Goal: Information Seeking & Learning: Learn about a topic

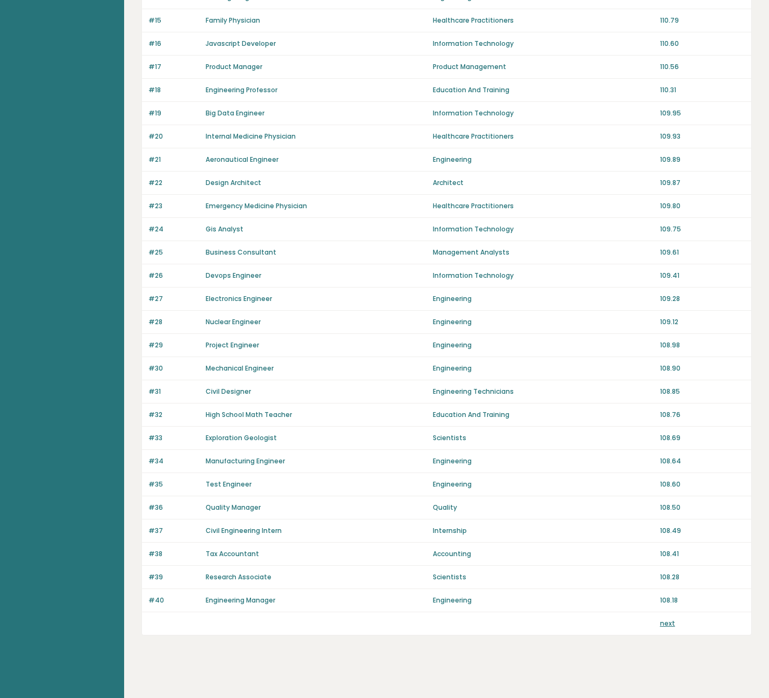
scroll to position [438, 0]
click at [671, 623] on link "next" at bounding box center [667, 623] width 15 height 9
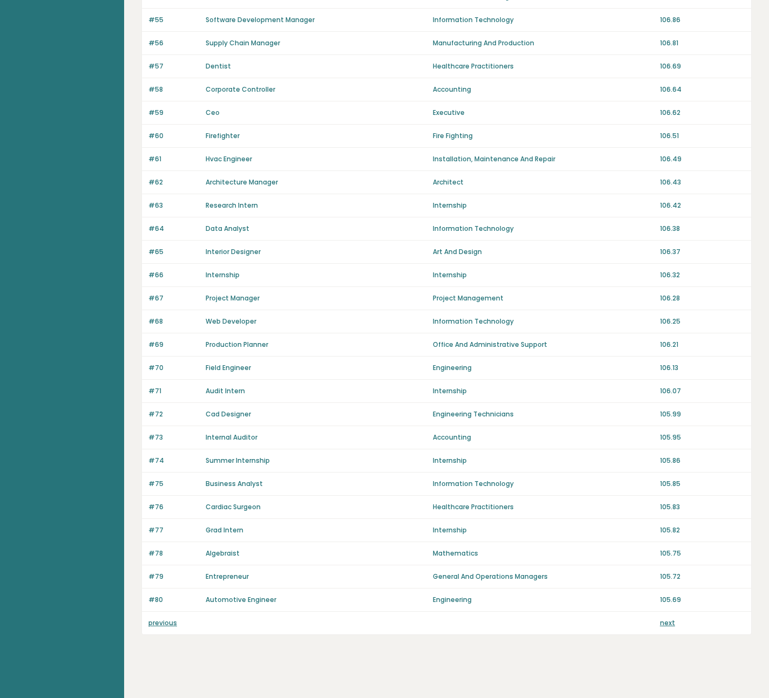
scroll to position [444, 0]
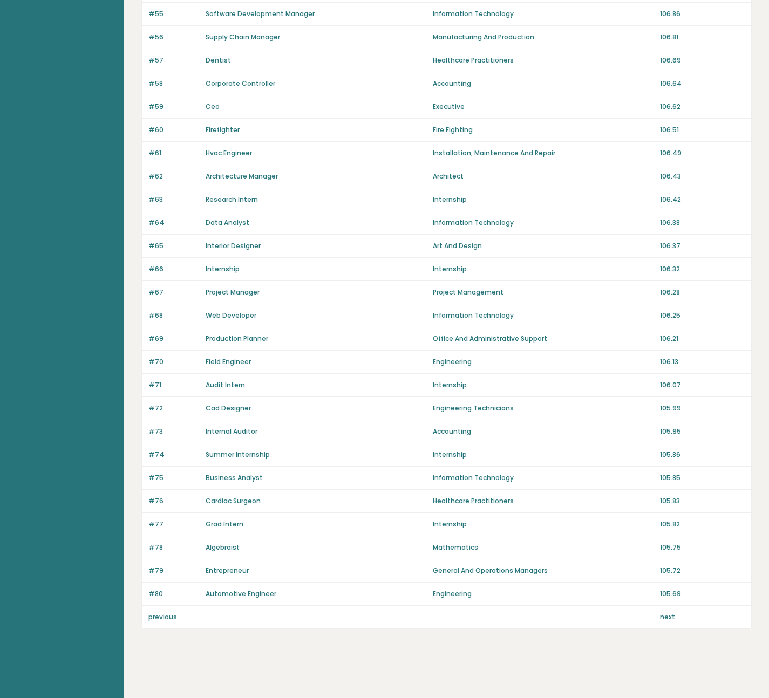
click at [669, 616] on link "next" at bounding box center [667, 617] width 15 height 9
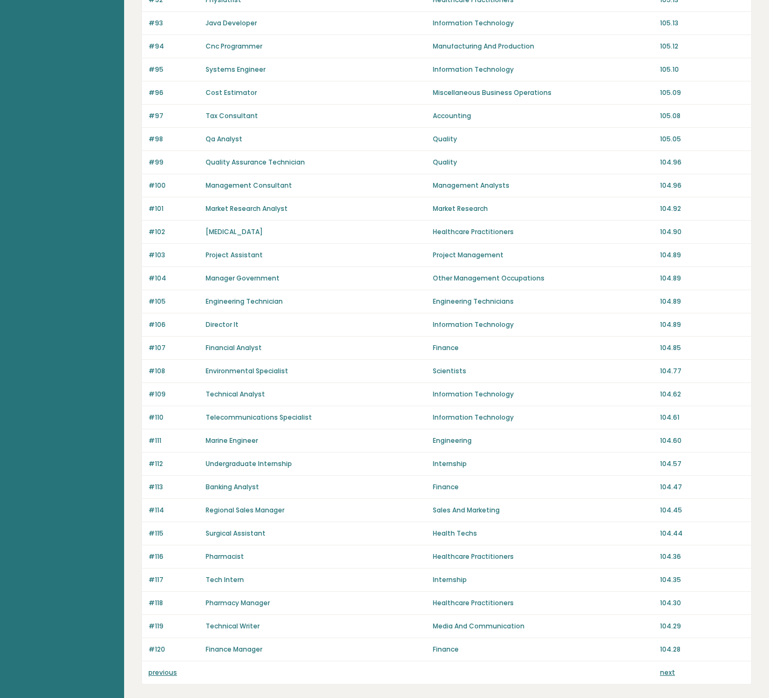
scroll to position [444, 0]
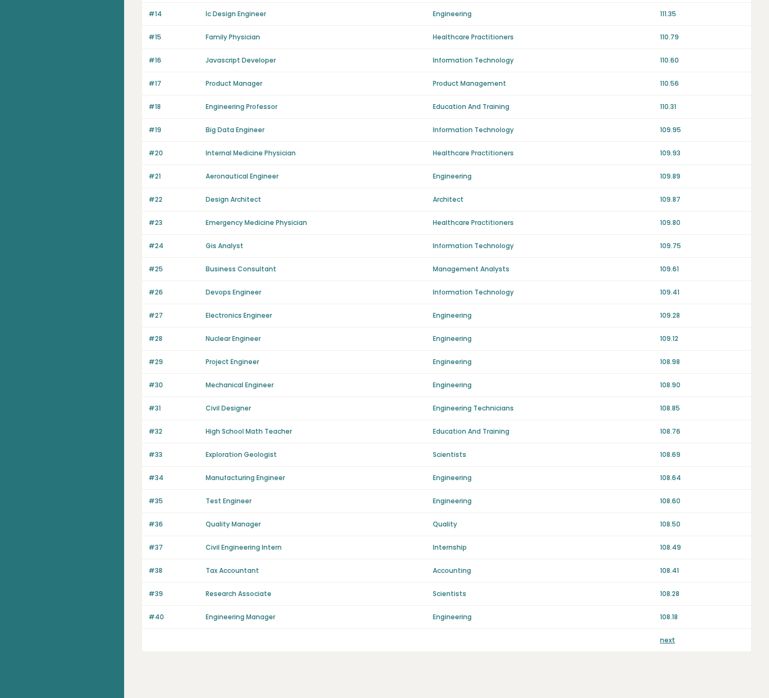
scroll to position [422, 0]
